Goal: Information Seeking & Learning: Learn about a topic

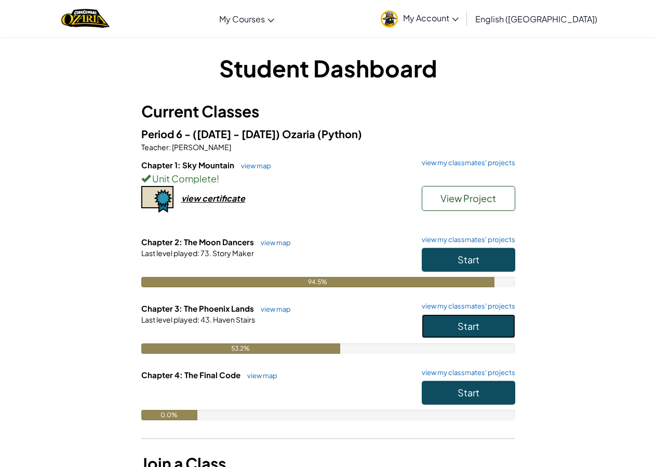
click at [470, 334] on button "Start" at bounding box center [468, 326] width 93 height 24
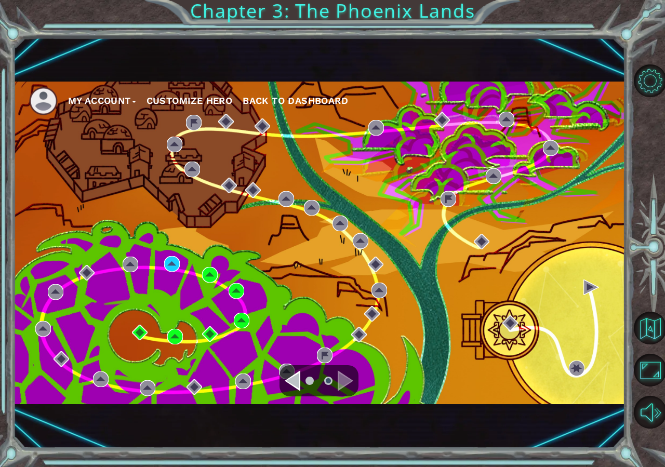
click at [160, 263] on div "My Account Customize Hero Back to Dashboard" at bounding box center [319, 243] width 612 height 322
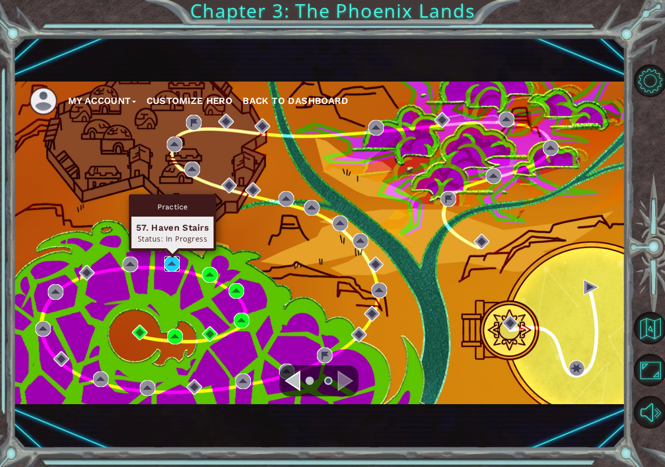
click at [164, 262] on img at bounding box center [172, 264] width 16 height 16
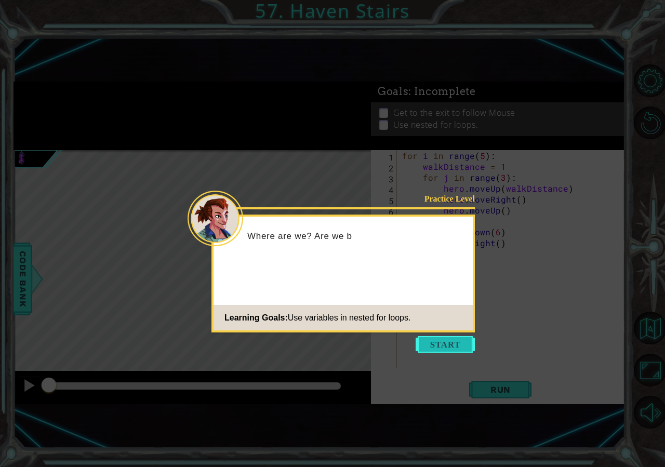
click at [438, 347] on button "Start" at bounding box center [444, 344] width 59 height 17
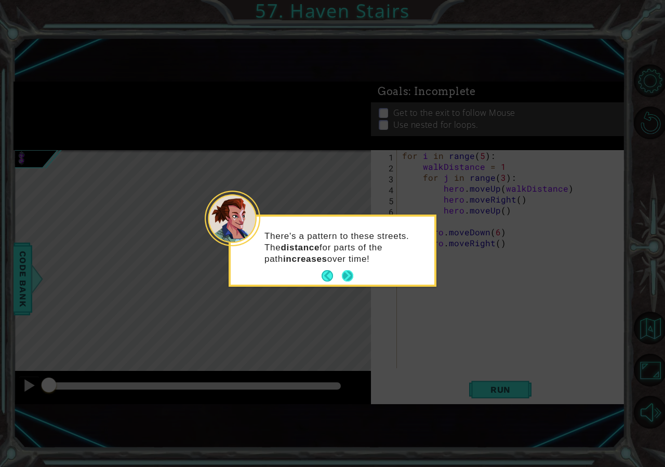
click at [353, 275] on button "Next" at bounding box center [347, 275] width 15 height 15
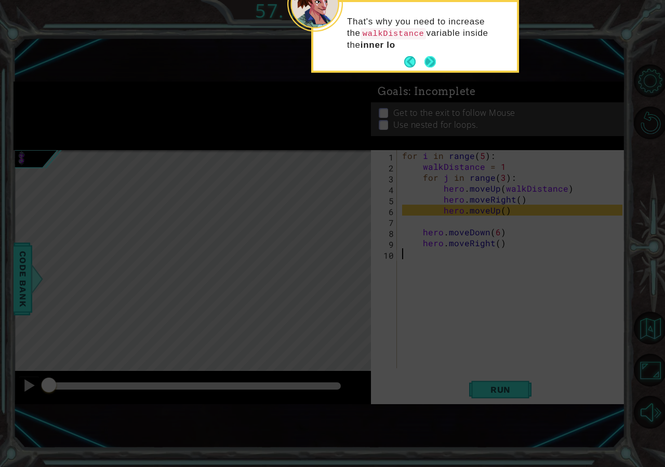
click at [431, 66] on button "Next" at bounding box center [429, 61] width 11 height 11
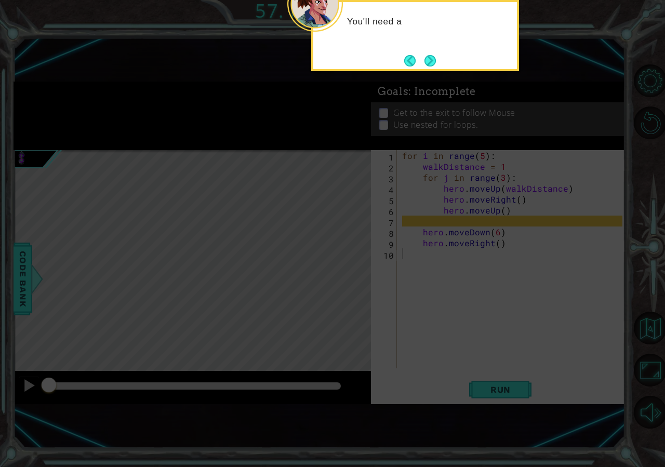
click at [431, 66] on button "Next" at bounding box center [430, 61] width 12 height 12
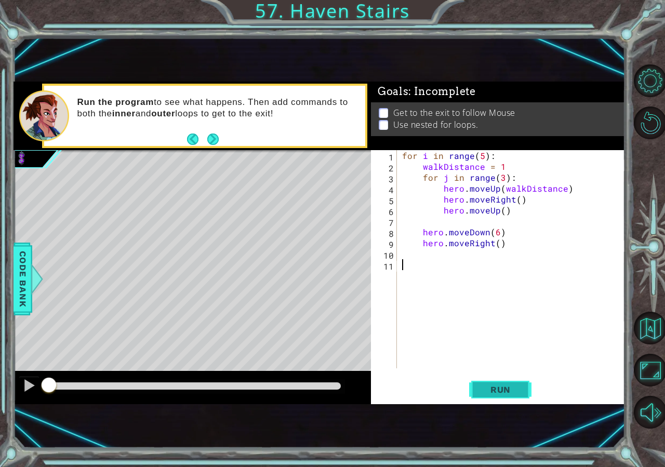
click at [475, 384] on button "Run" at bounding box center [500, 388] width 62 height 25
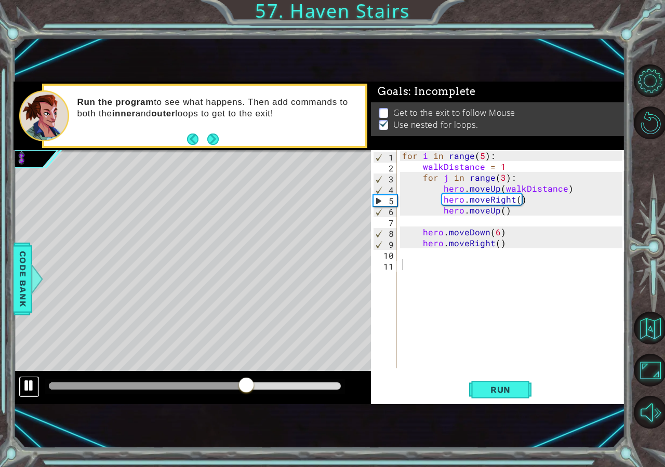
click at [26, 387] on div at bounding box center [28, 384] width 13 height 13
click at [480, 157] on div "for i in range ( 5 ) : walkDistance = 1 for j in range ( 3 ) : hero . moveUp ( …" at bounding box center [513, 270] width 227 height 240
type textarea "for i in range():"
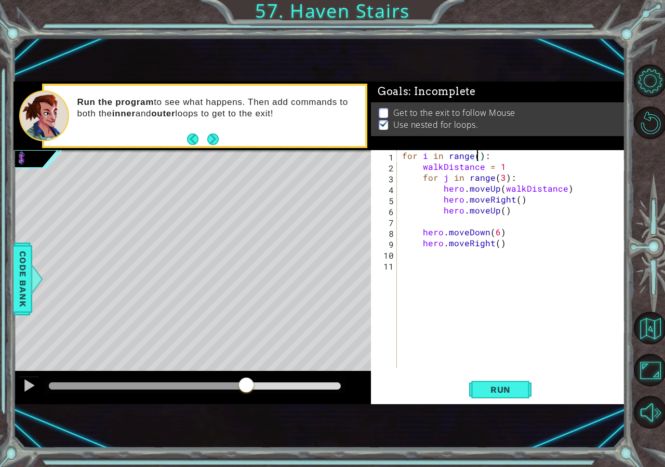
click at [538, 219] on div "for i in range ( ) : walkDistance = 1 for j in range ( 3 ) : hero . moveUp ( wa…" at bounding box center [513, 270] width 227 height 240
drag, startPoint x: 526, startPoint y: 215, endPoint x: 444, endPoint y: 214, distance: 82.0
click at [444, 214] on div "for i in range ( ) : walkDistance = 1 for j in range ( 3 ) : hero . moveUp ( wa…" at bounding box center [513, 270] width 227 height 240
type textarea "h"
click at [478, 158] on div "for i in range ( ) : walkDistance = 1 for j in range ( 3 ) : hero . moveUp ( wa…" at bounding box center [513, 270] width 227 height 240
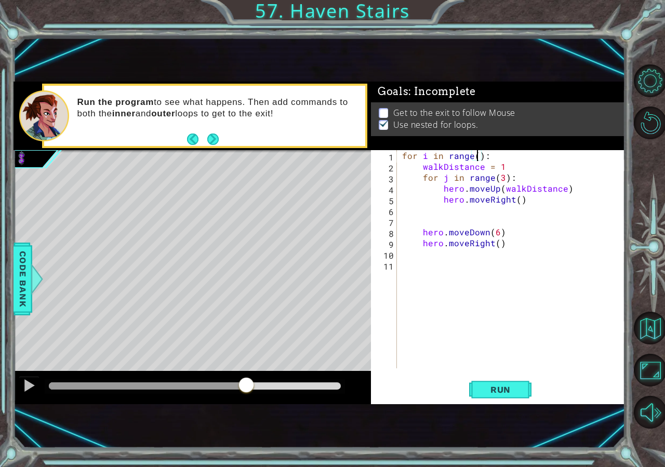
scroll to position [0, 5]
drag, startPoint x: 515, startPoint y: 247, endPoint x: 476, endPoint y: 245, distance: 39.0
click at [476, 245] on div "for i in range ( 2 ) : walkDistance = 1 for j in range ( 3 ) : hero . moveUp ( …" at bounding box center [513, 270] width 227 height 240
type textarea "hero.moveRight()"
click at [526, 242] on div "for i in range ( 2 ) : walkDistance = 1 for j in range ( 3 ) : hero . moveUp ( …" at bounding box center [513, 270] width 227 height 240
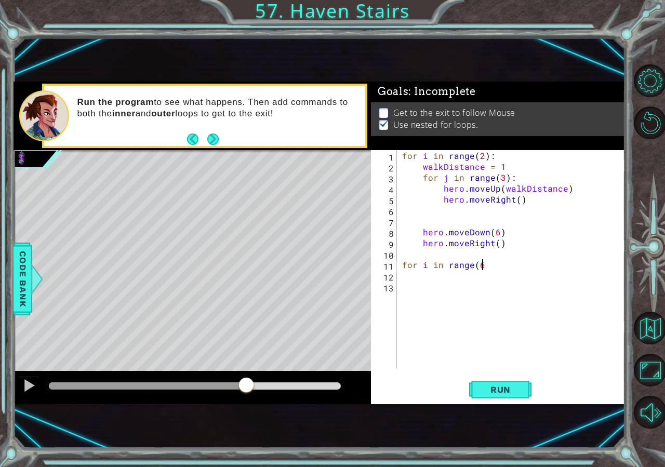
type textarea "for i in range(6)"
type textarea "hero.moveUp()"
type textarea "hero.moveRight()"
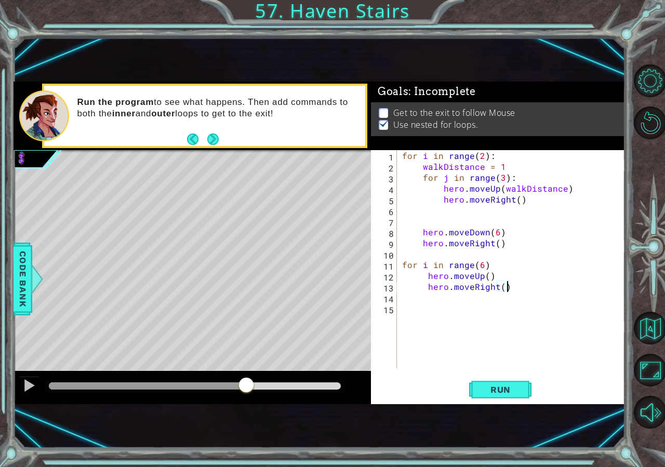
click at [407, 306] on div "for i in range ( 2 ) : walkDistance = 1 for j in range ( 3 ) : hero . moveUp ( …" at bounding box center [513, 270] width 227 height 240
type textarea "hero.moveDown(6)"
click at [481, 392] on span "Run" at bounding box center [500, 389] width 41 height 10
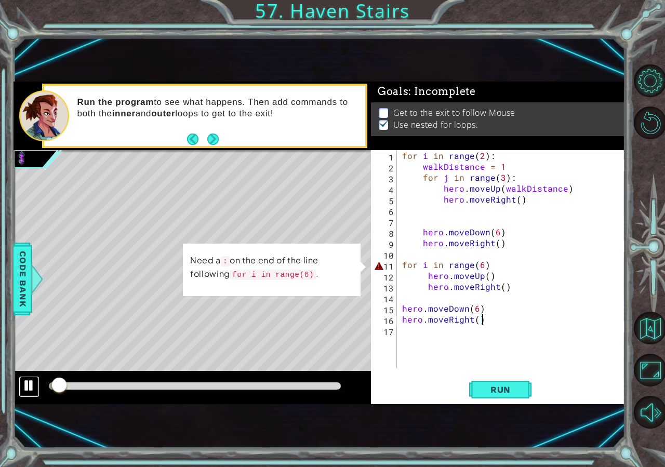
click at [28, 381] on div at bounding box center [28, 384] width 13 height 13
click at [497, 262] on div "for i in range ( 2 ) : walkDistance = 1 for j in range ( 3 ) : hero . moveUp ( …" at bounding box center [513, 270] width 227 height 240
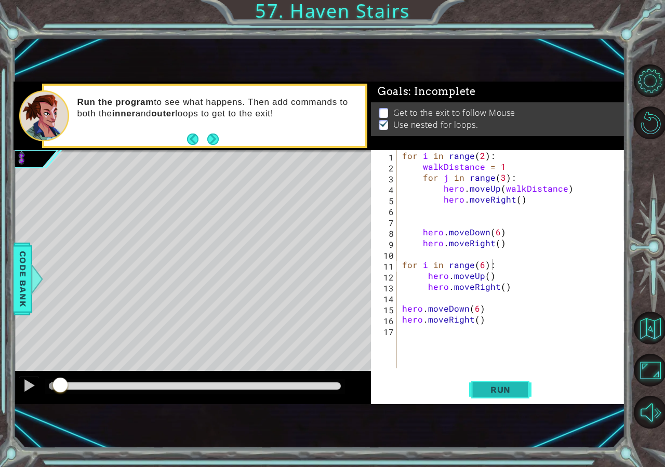
click at [512, 387] on span "Run" at bounding box center [500, 389] width 41 height 10
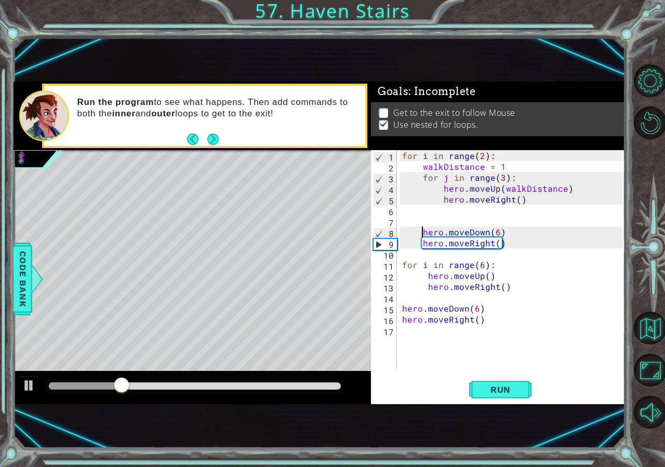
click at [422, 229] on div "for i in range ( 2 ) : walkDistance = 1 for j in range ( 3 ) : hero . moveUp ( …" at bounding box center [513, 270] width 227 height 240
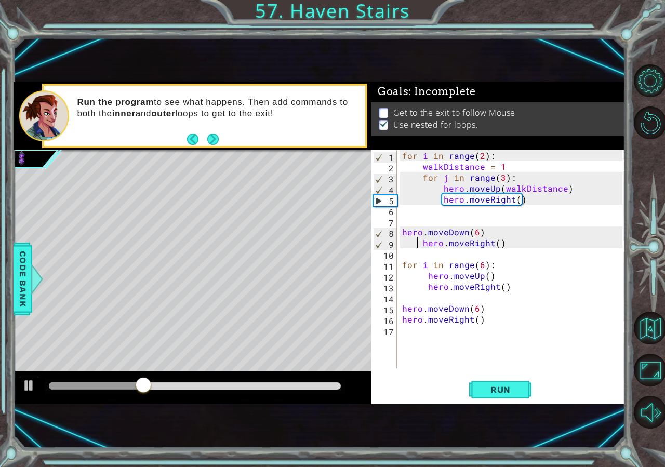
click at [417, 242] on div "for i in range ( 2 ) : walkDistance = 1 for j in range ( 3 ) : hero . moveUp ( …" at bounding box center [513, 270] width 227 height 240
click at [511, 389] on span "Run" at bounding box center [500, 389] width 41 height 10
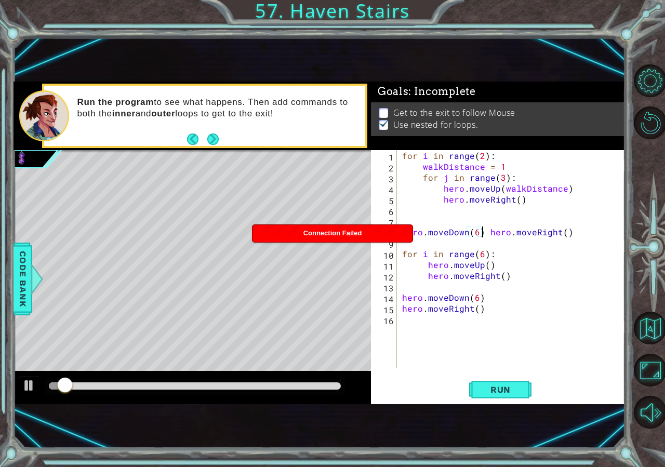
type textarea "hero.moveRight()"
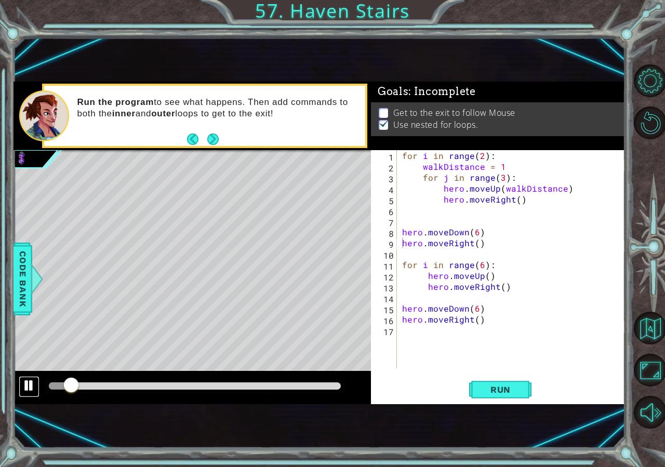
click at [33, 386] on div at bounding box center [28, 384] width 13 height 13
click at [506, 395] on button "Run" at bounding box center [500, 388] width 62 height 25
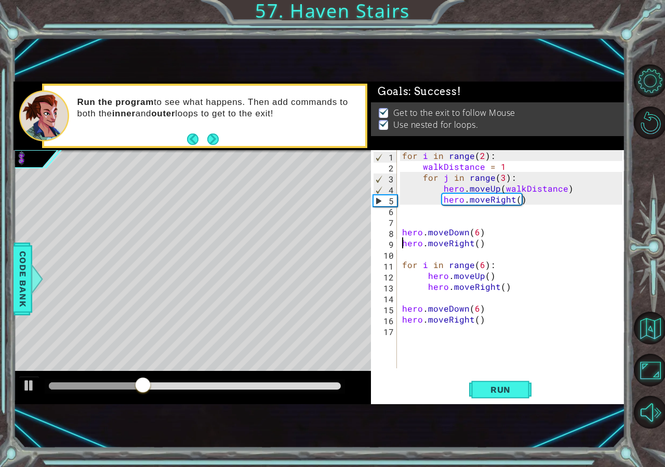
click at [299, 384] on div at bounding box center [195, 385] width 292 height 7
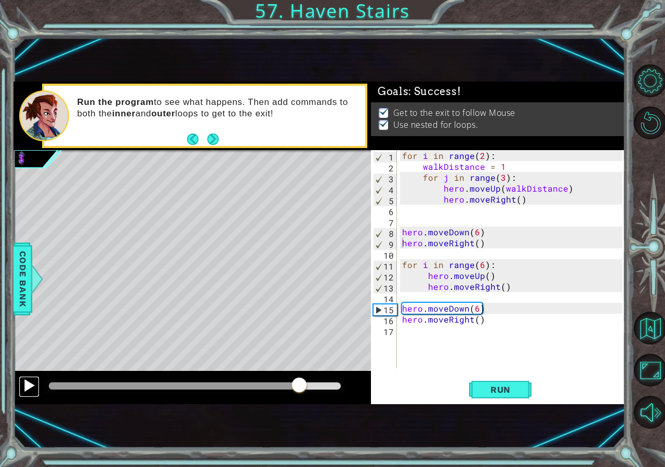
click at [23, 386] on div at bounding box center [28, 384] width 13 height 13
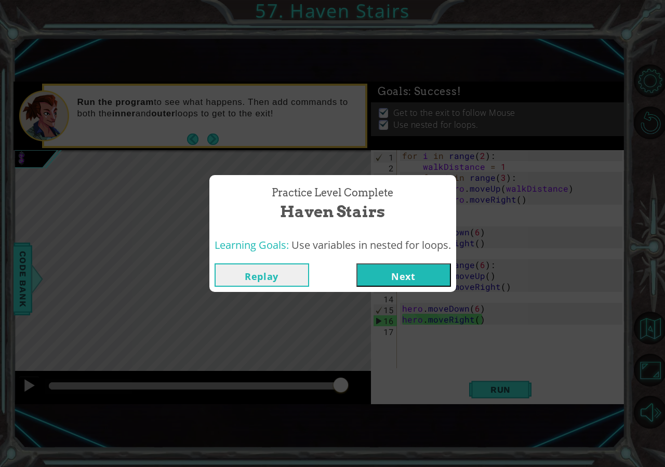
click at [360, 277] on button "Next" at bounding box center [403, 274] width 94 height 23
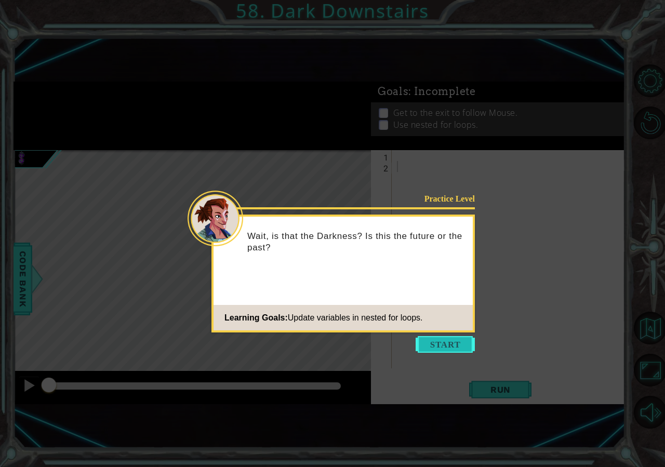
click at [448, 346] on button "Start" at bounding box center [444, 344] width 59 height 17
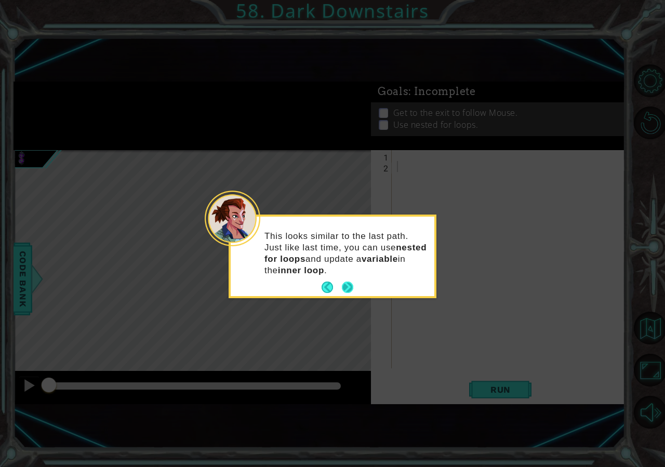
click at [347, 283] on button "Next" at bounding box center [347, 287] width 12 height 12
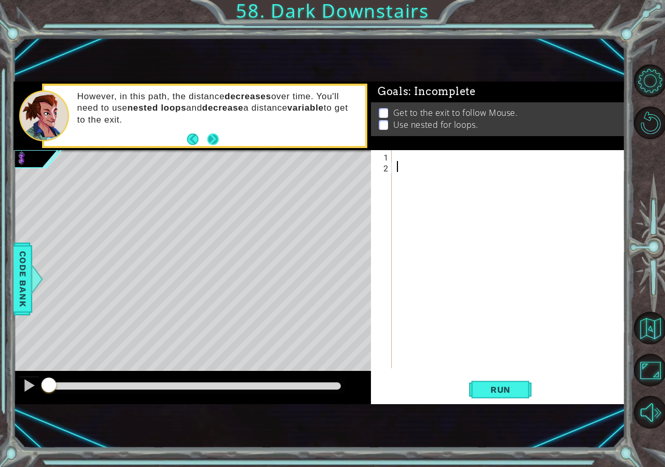
click at [213, 137] on button "Next" at bounding box center [212, 138] width 15 height 15
